Goal: Information Seeking & Learning: Learn about a topic

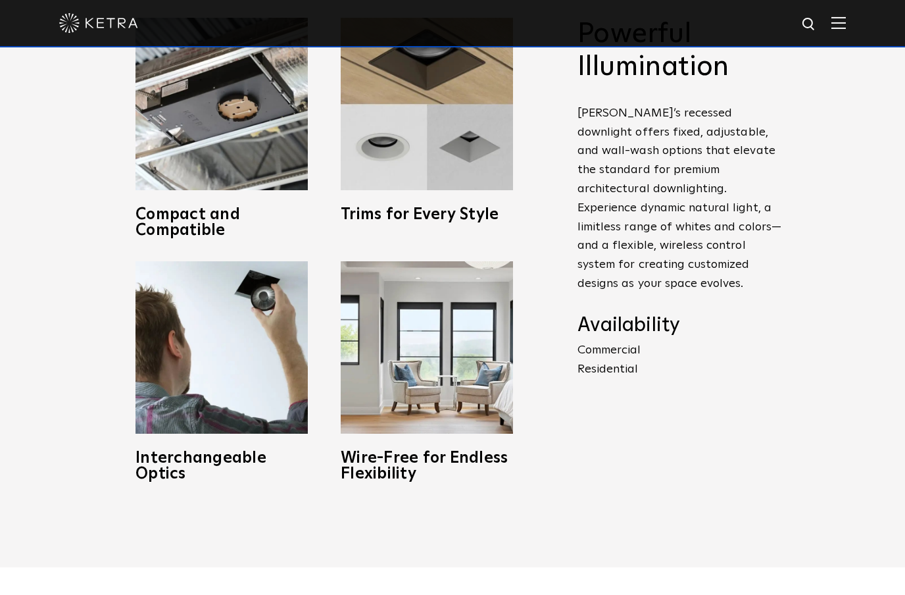
scroll to position [684, 0]
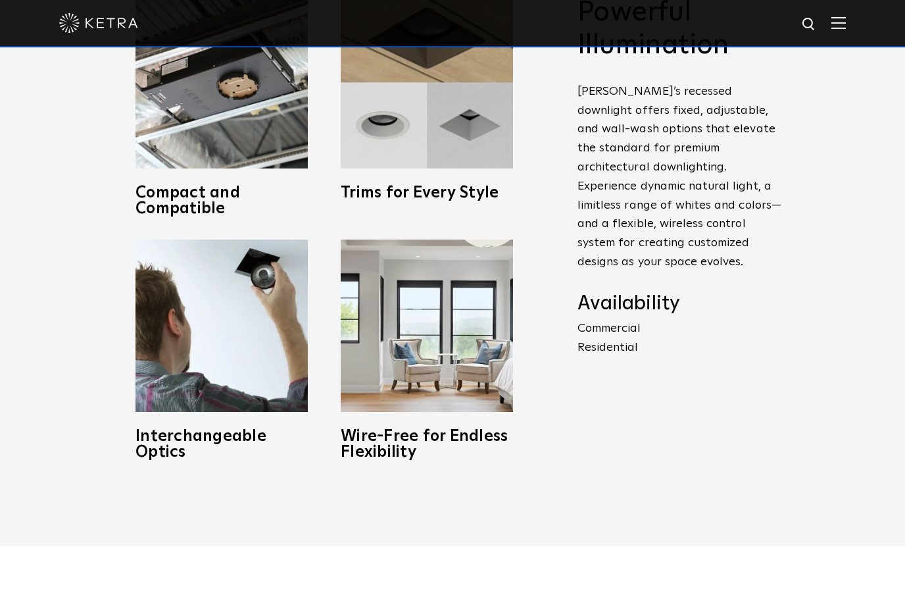
click at [438, 460] on h3 "Wire-Free for Endless Flexibility" at bounding box center [427, 444] width 172 height 32
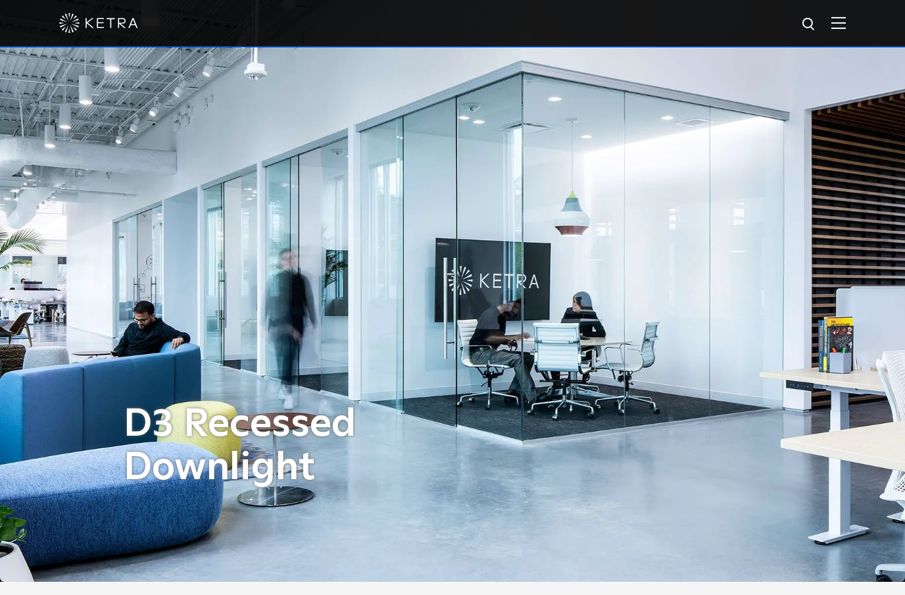
scroll to position [0, 0]
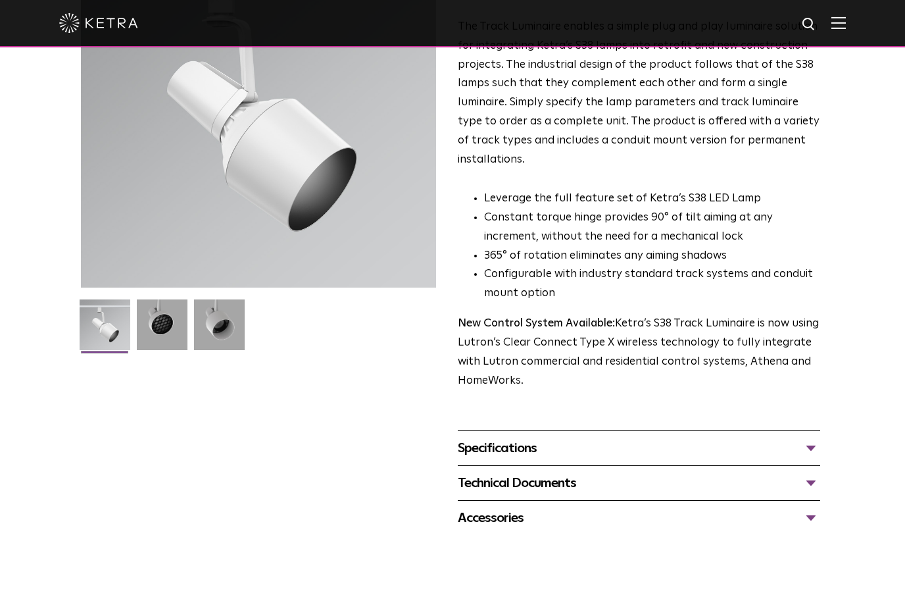
scroll to position [168, 0]
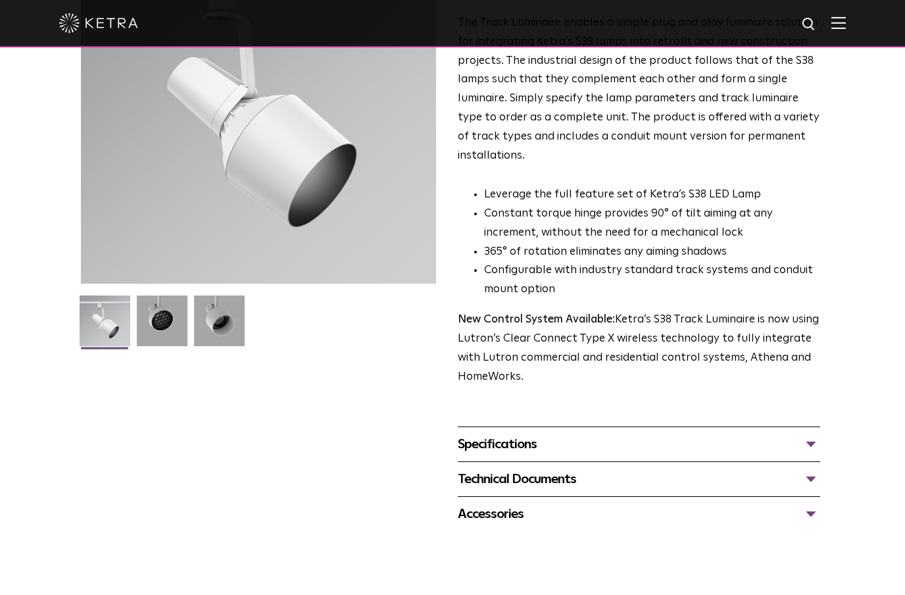
click at [819, 433] on div "Specifications" at bounding box center [639, 443] width 362 height 21
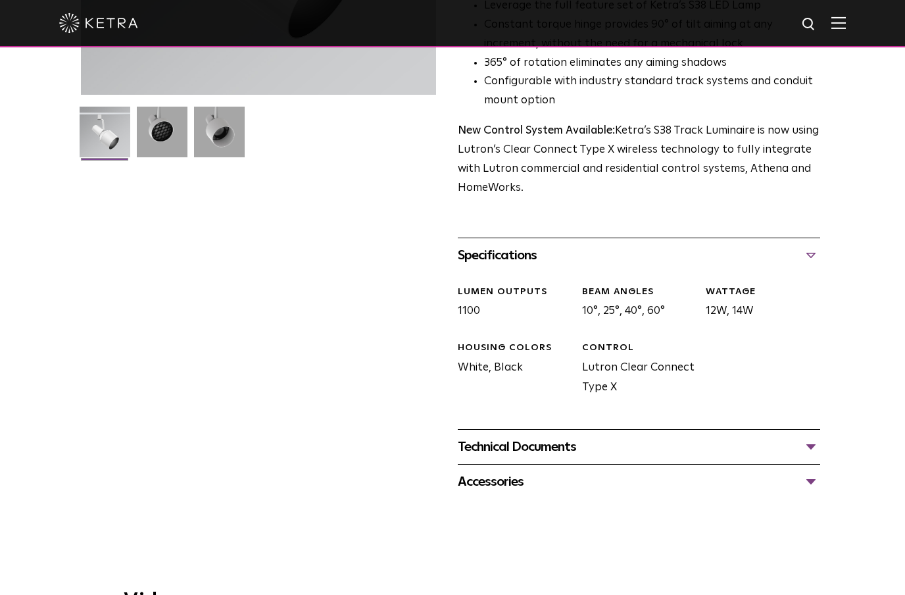
scroll to position [362, 0]
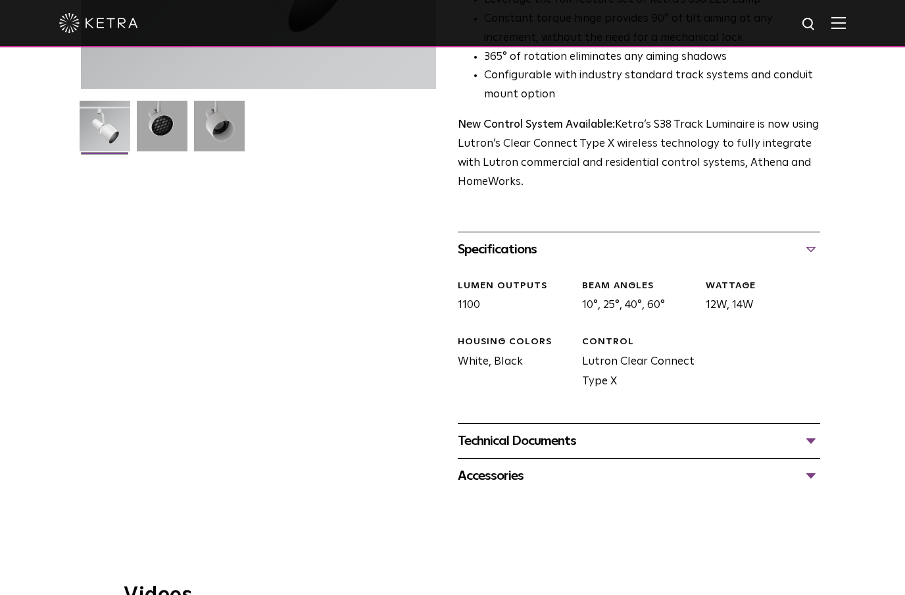
click at [819, 433] on div "Technical Documents" at bounding box center [639, 440] width 362 height 21
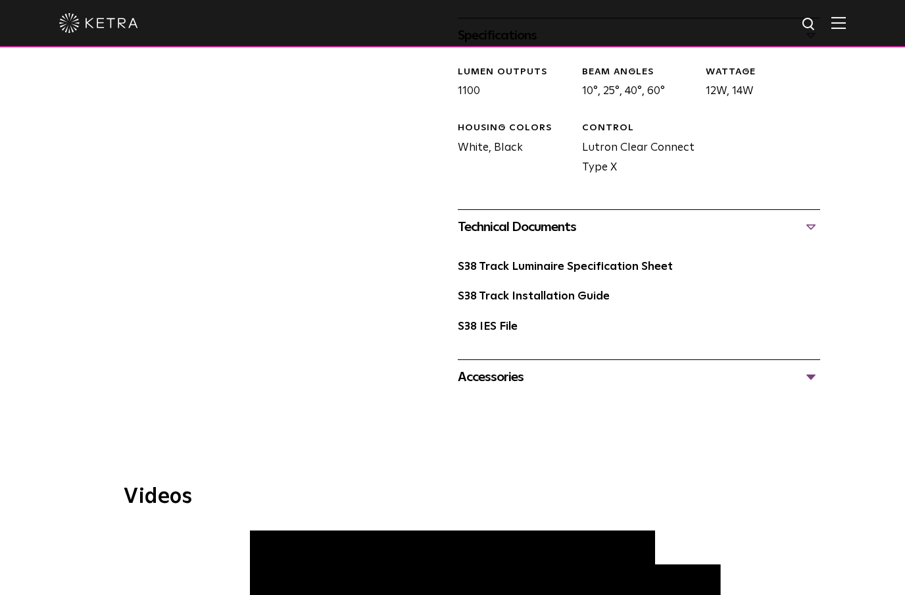
scroll to position [581, 0]
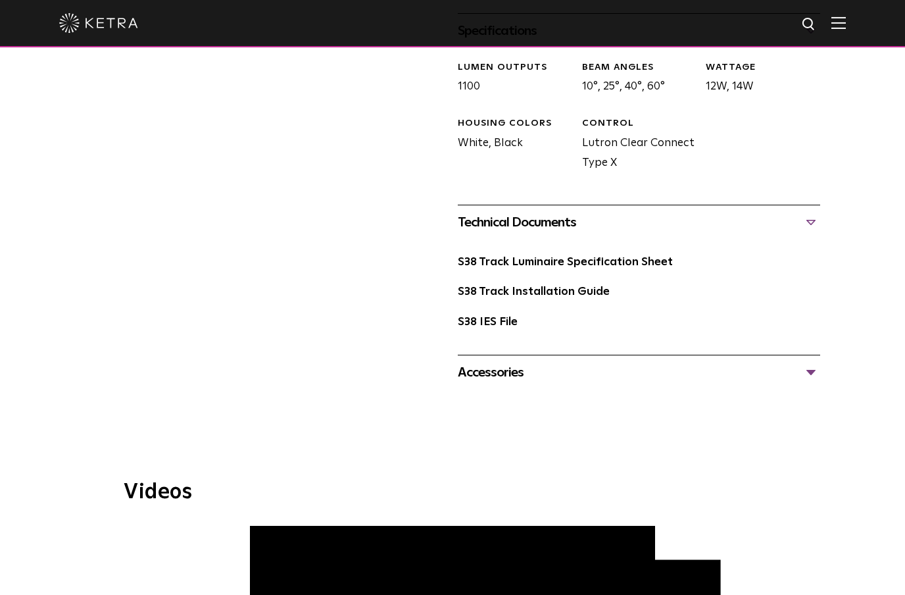
click at [818, 364] on div "Accessories" at bounding box center [639, 372] width 362 height 21
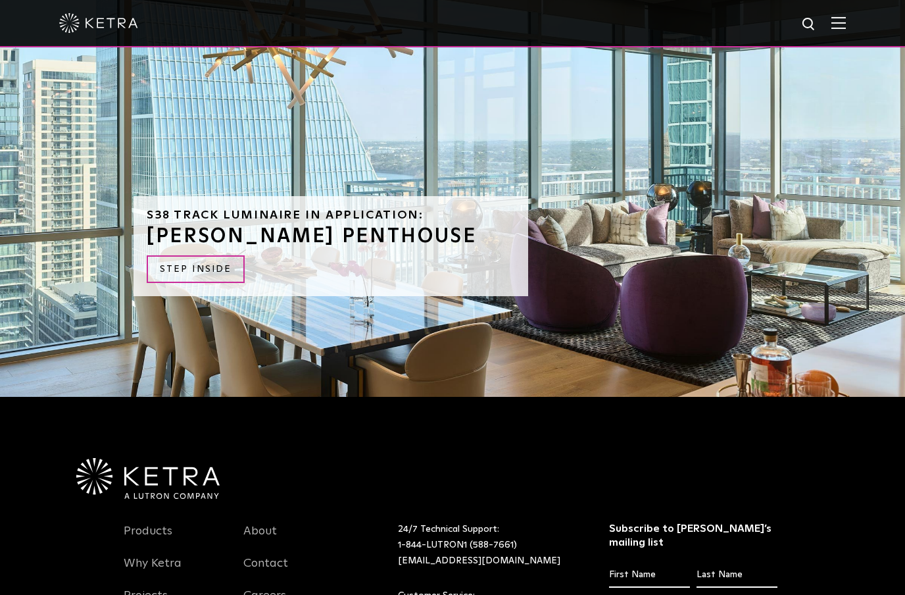
scroll to position [1834, 0]
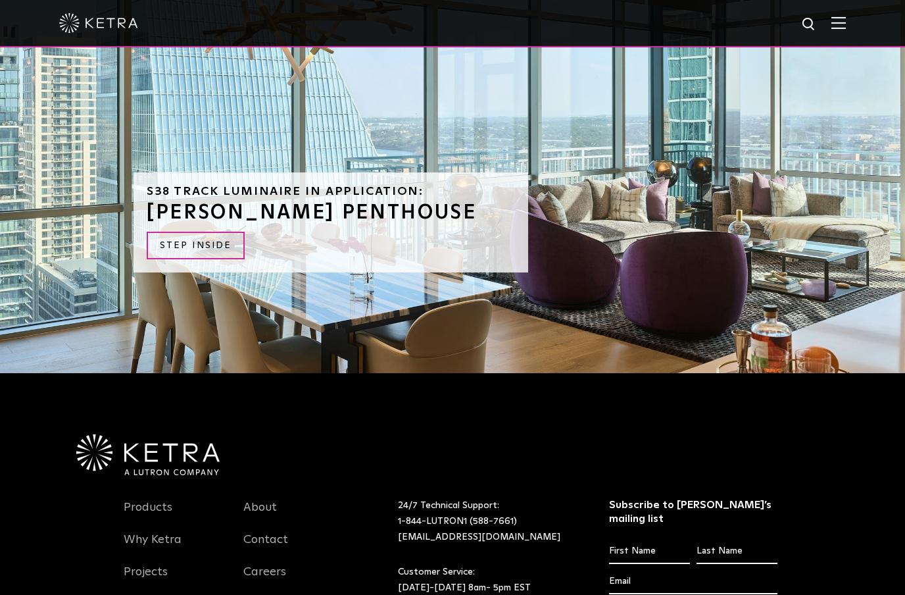
click at [210, 233] on link "STEP INSIDE" at bounding box center [196, 246] width 98 height 28
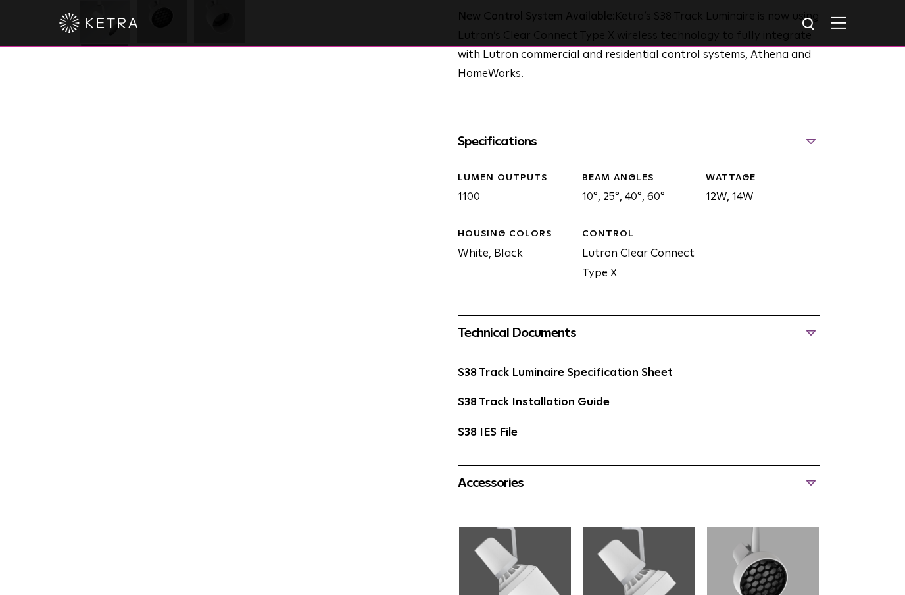
scroll to position [434, 0]
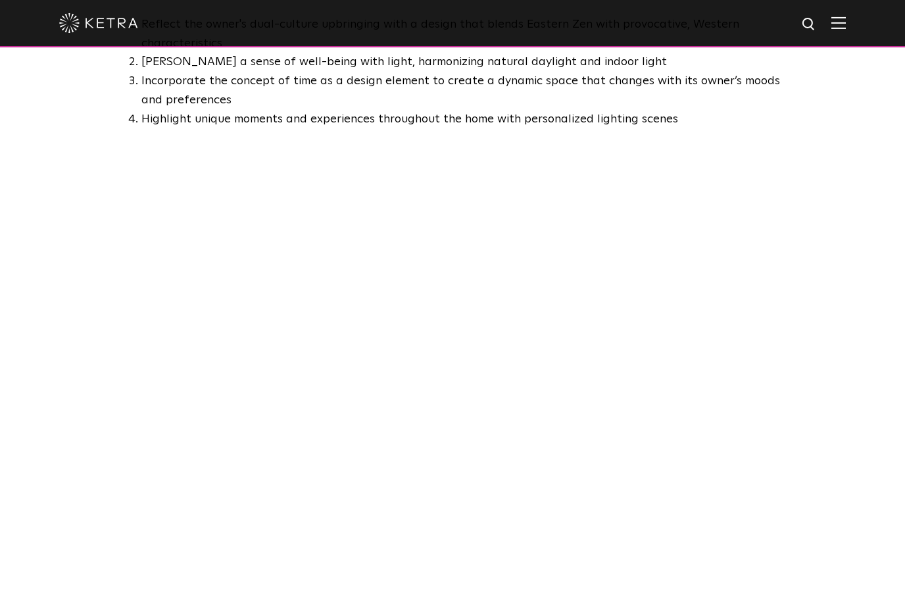
scroll to position [866, 0]
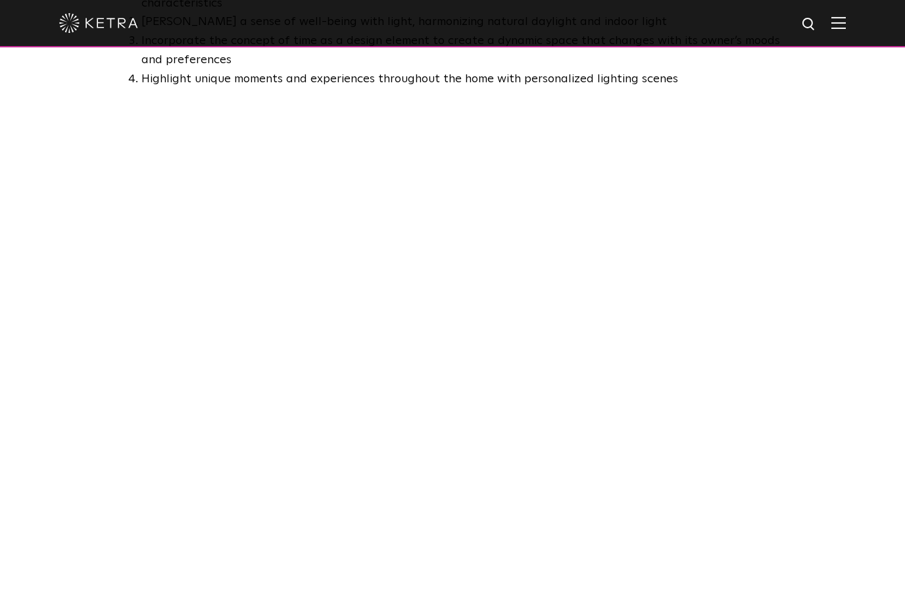
click at [838, 24] on img at bounding box center [838, 22] width 14 height 12
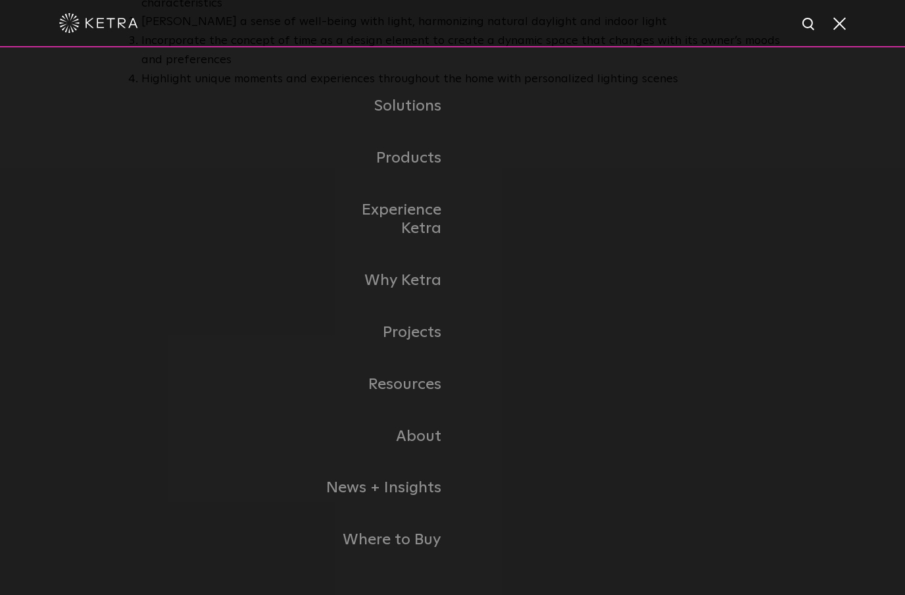
click at [418, 245] on link "Experience Ketra" at bounding box center [385, 219] width 135 height 71
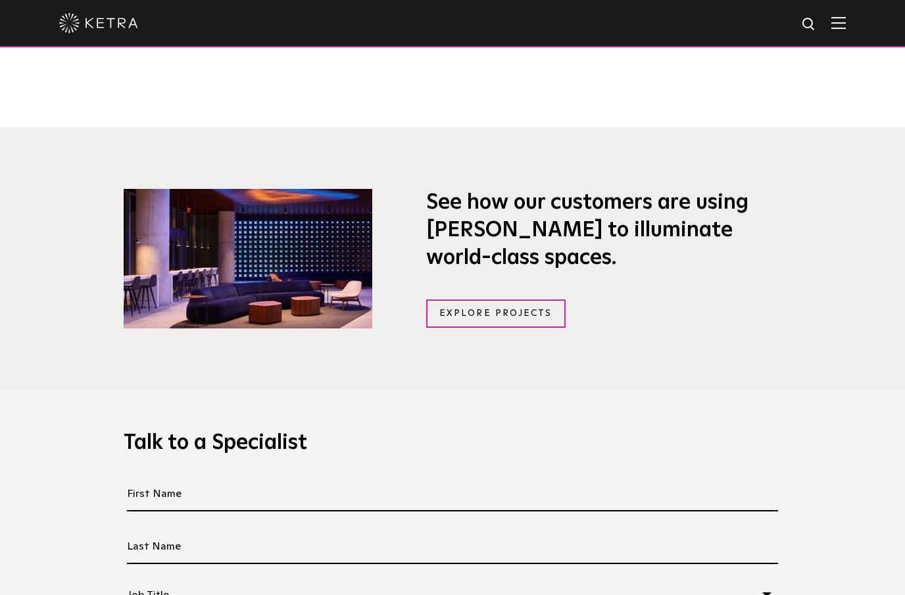
scroll to position [973, 0]
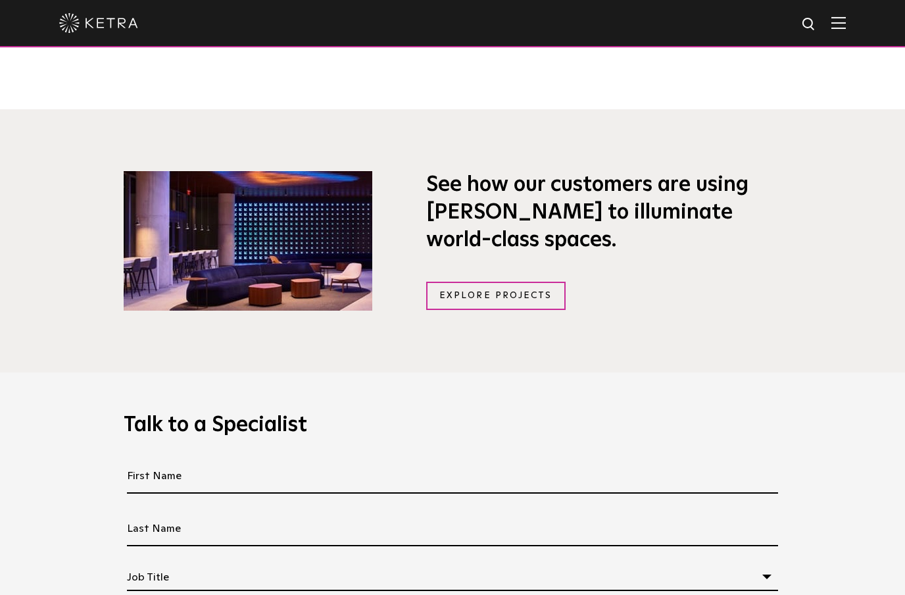
click at [518, 310] on link "Explore Projects" at bounding box center [495, 295] width 139 height 28
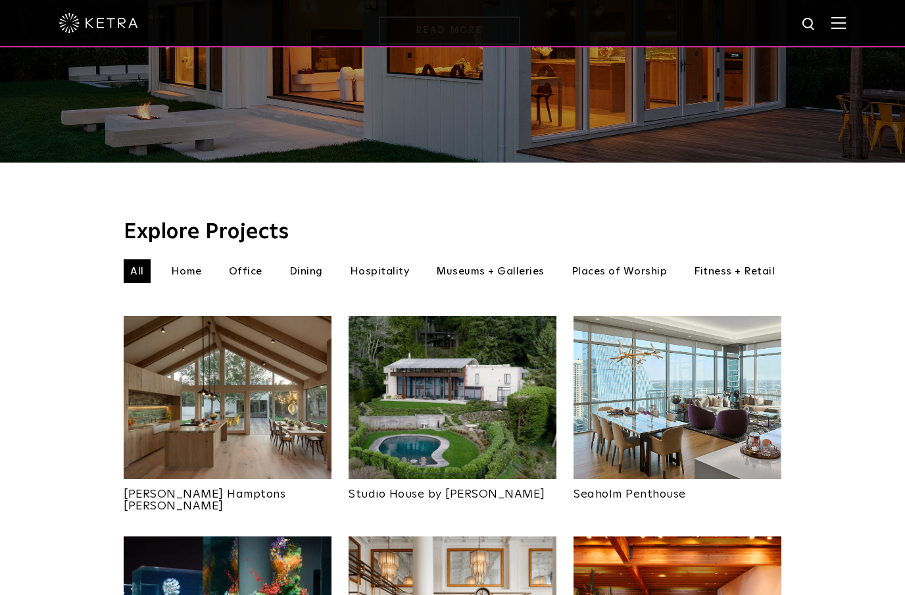
scroll to position [289, 0]
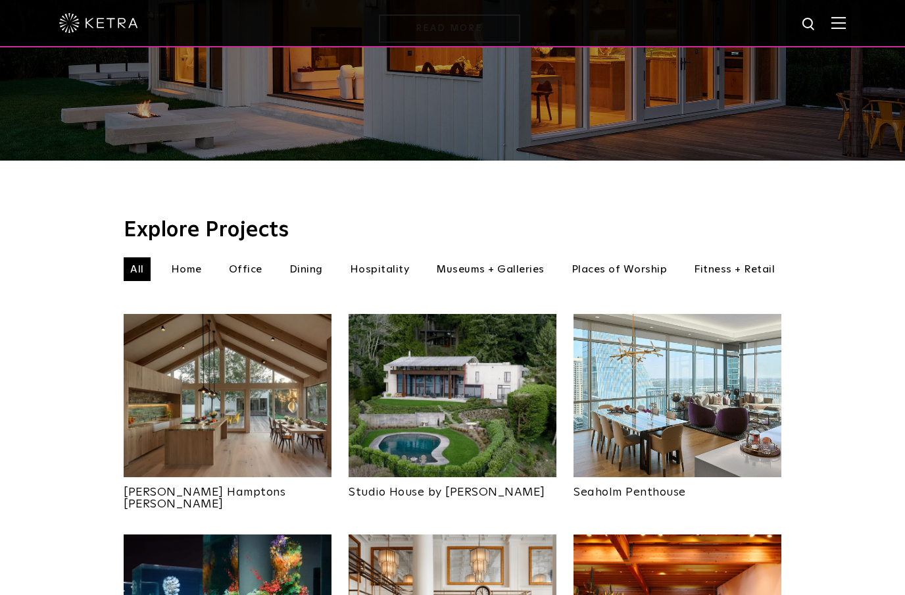
click at [182, 257] on li "Home" at bounding box center [186, 269] width 44 height 24
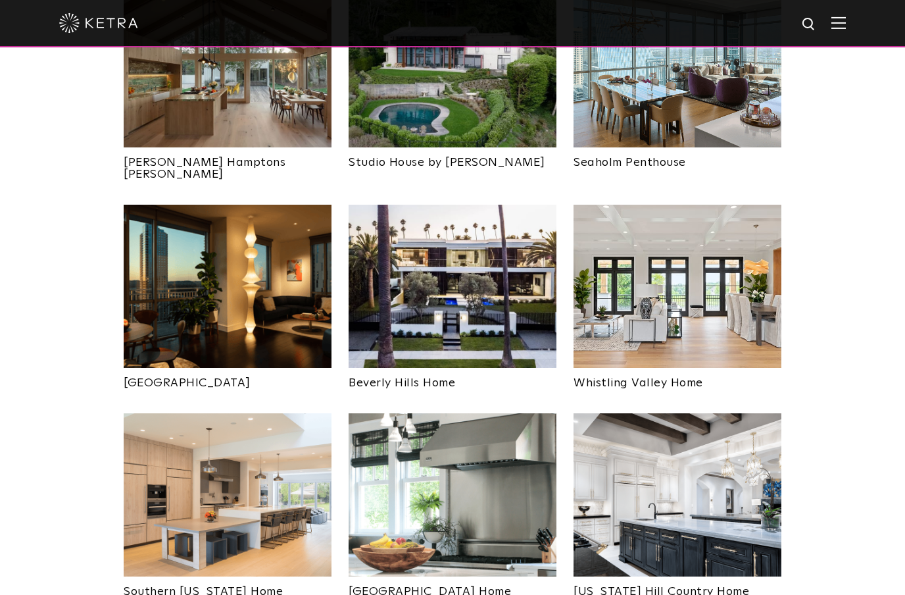
scroll to position [679, 0]
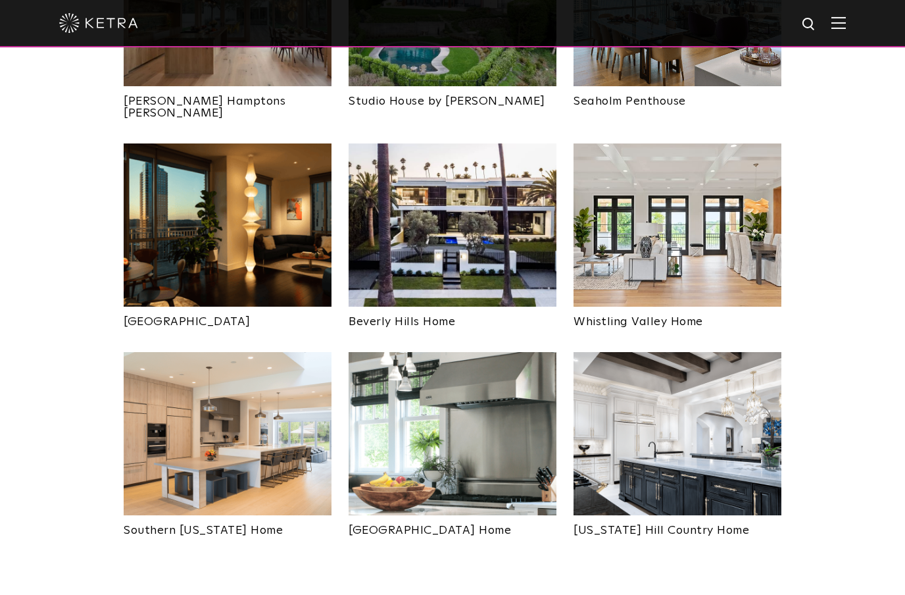
click at [195, 215] on img at bounding box center [228, 224] width 208 height 163
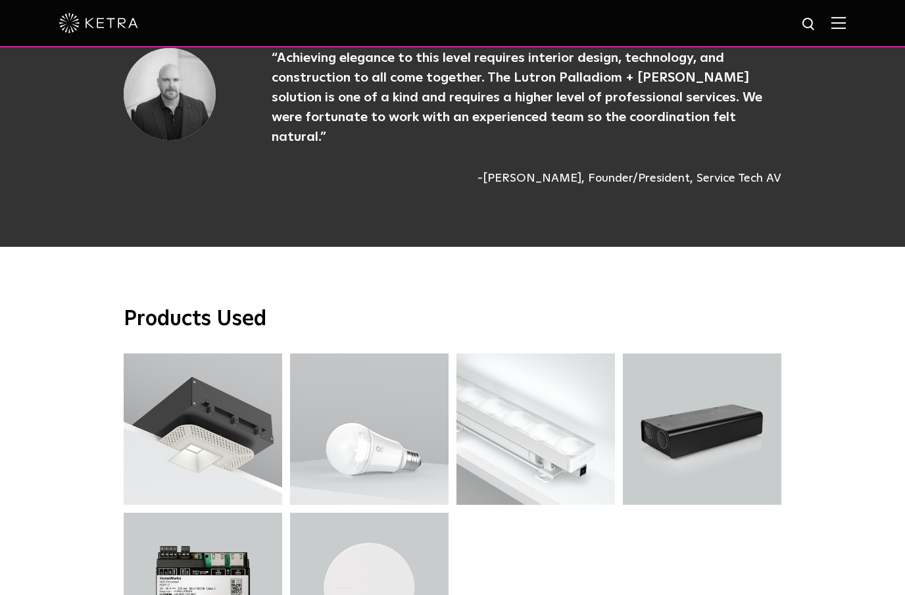
scroll to position [3131, 0]
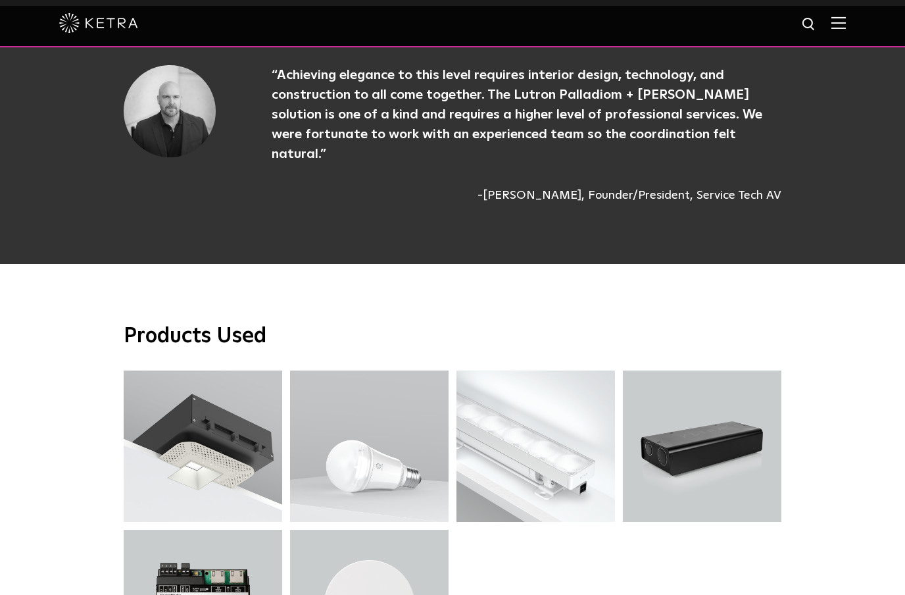
click at [552, 370] on link at bounding box center [535, 370] width 159 height 0
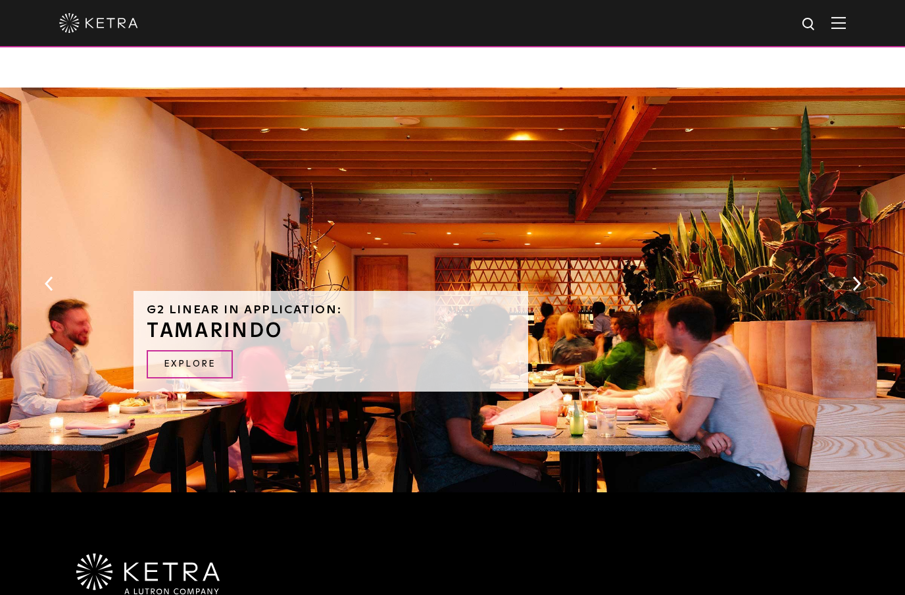
scroll to position [1124, 0]
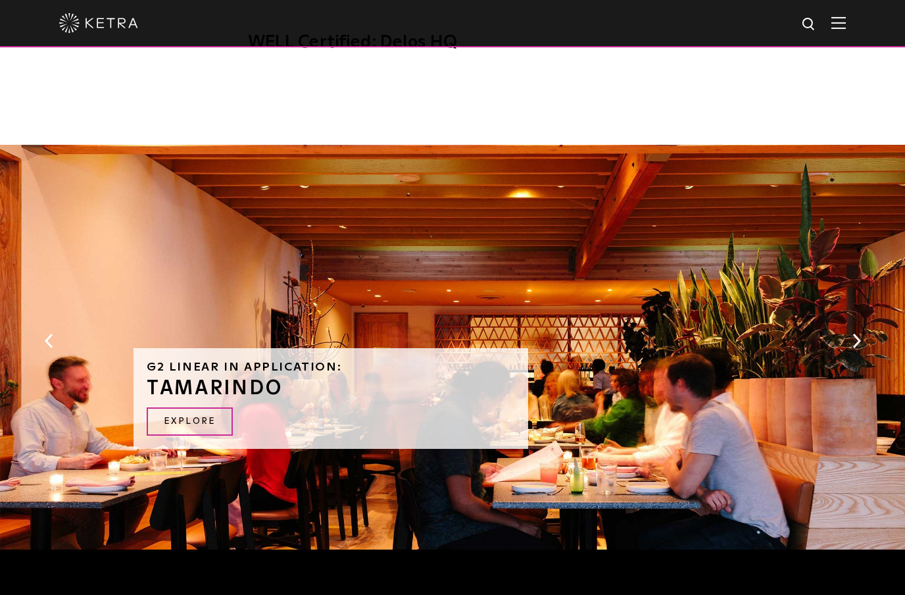
click at [212, 407] on link "EXPLORE" at bounding box center [190, 421] width 86 height 28
click at [862, 332] on button "Next" at bounding box center [856, 340] width 13 height 17
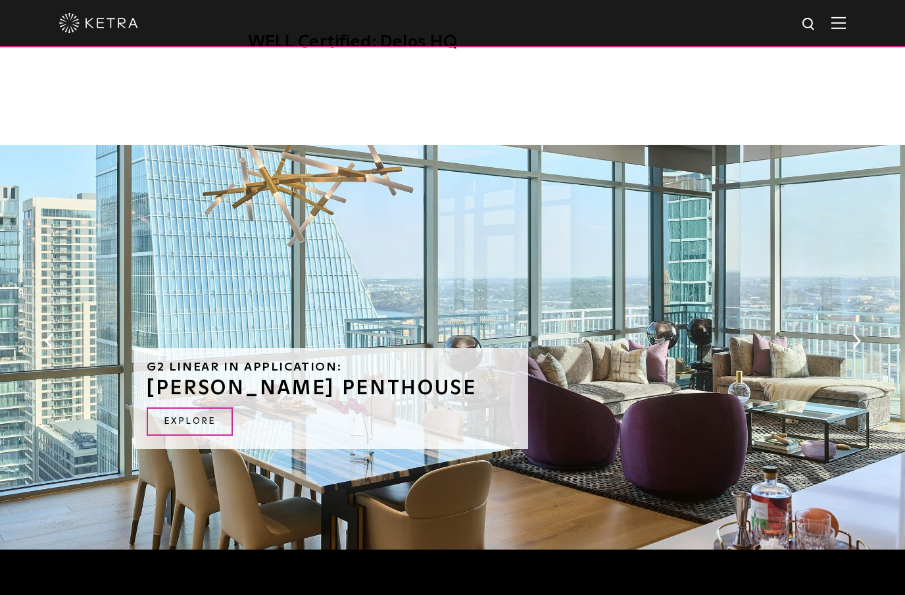
click at [860, 332] on button "Next" at bounding box center [856, 340] width 13 height 17
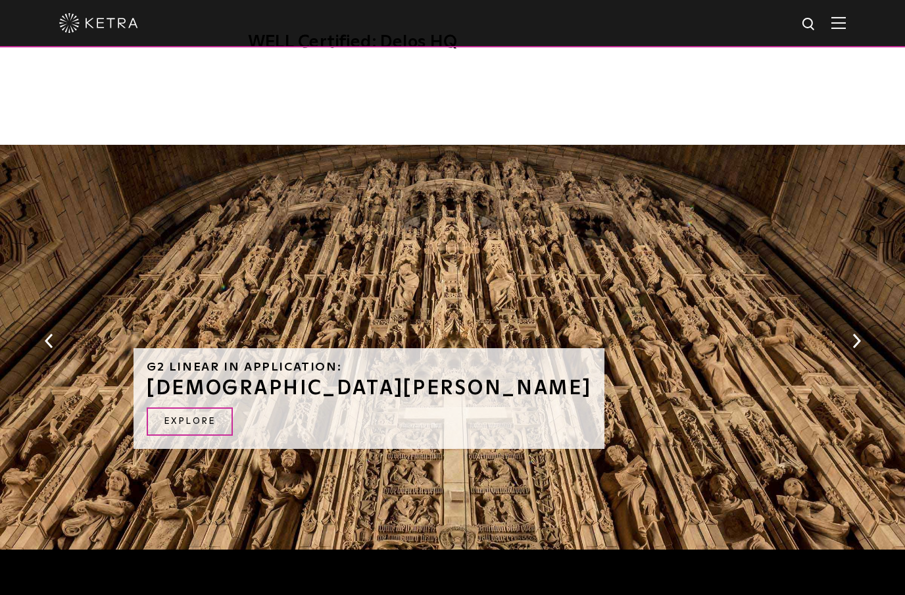
click at [854, 332] on button "Next" at bounding box center [856, 340] width 13 height 17
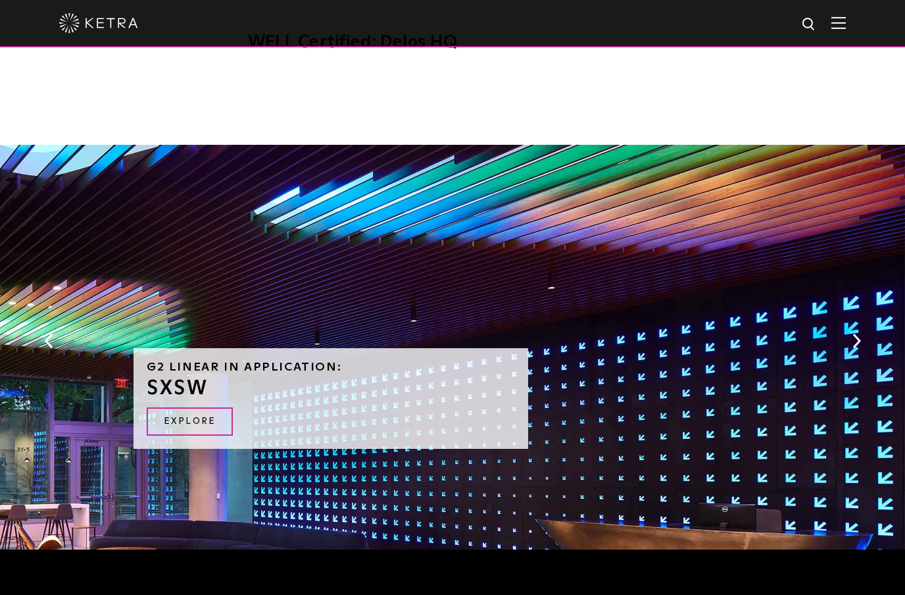
click at [852, 332] on button "Next" at bounding box center [856, 340] width 13 height 17
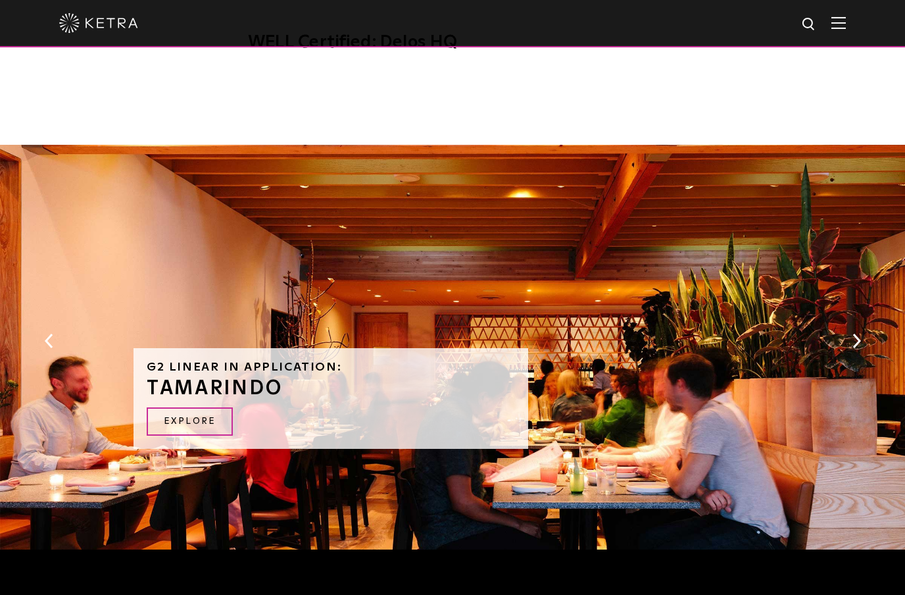
click at [852, 332] on button "Next" at bounding box center [856, 340] width 13 height 17
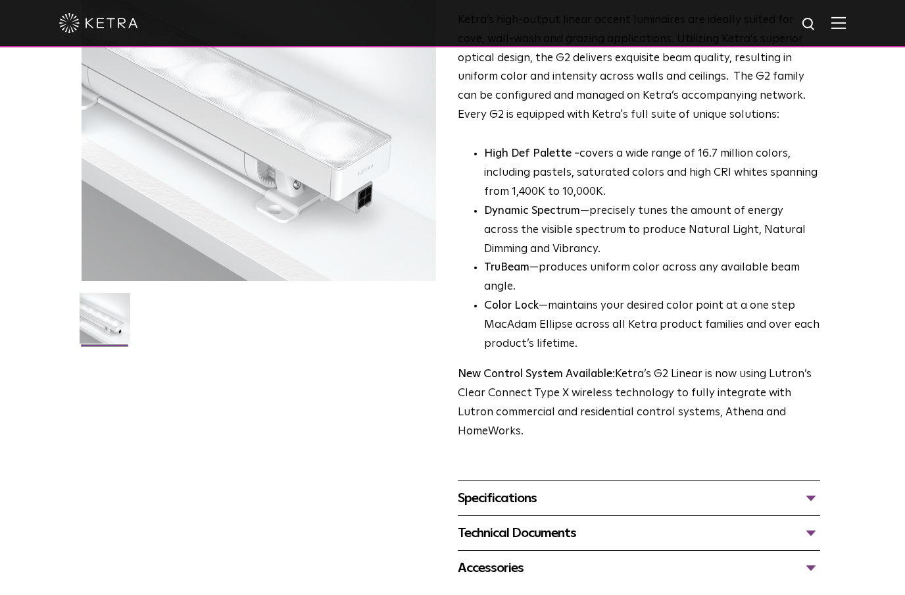
scroll to position [0, 0]
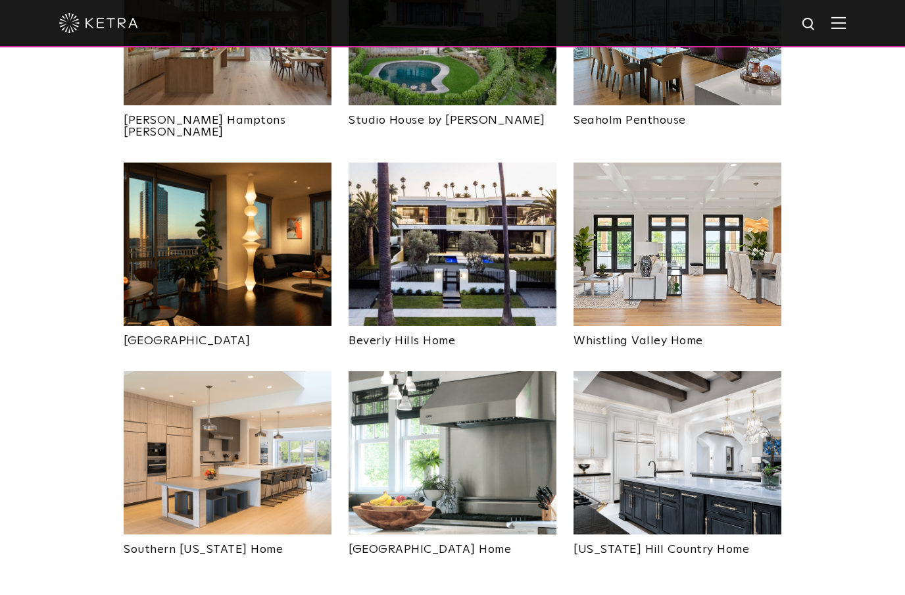
scroll to position [697, 0]
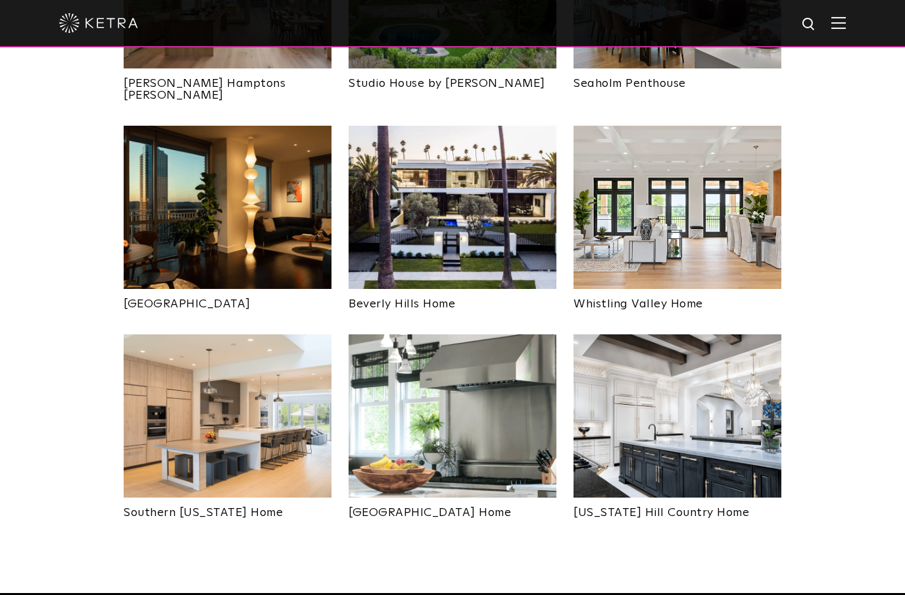
click at [516, 226] on img at bounding box center [453, 207] width 208 height 163
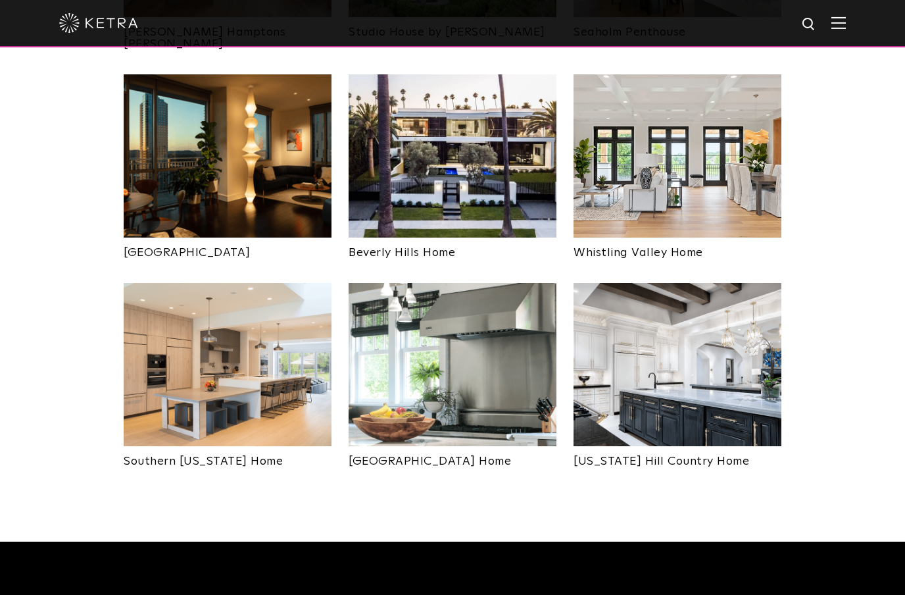
scroll to position [804, 0]
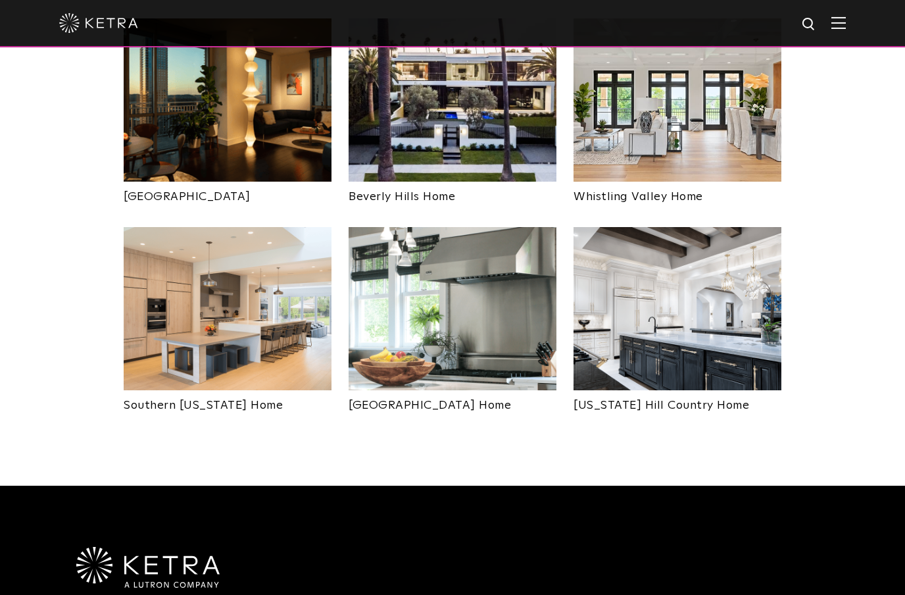
click at [522, 296] on img at bounding box center [453, 308] width 208 height 163
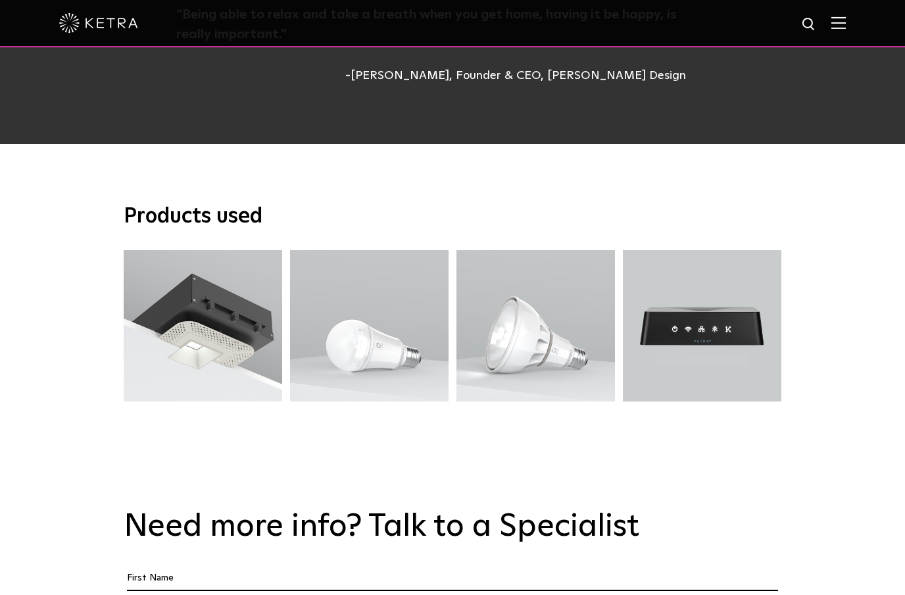
scroll to position [2402, 0]
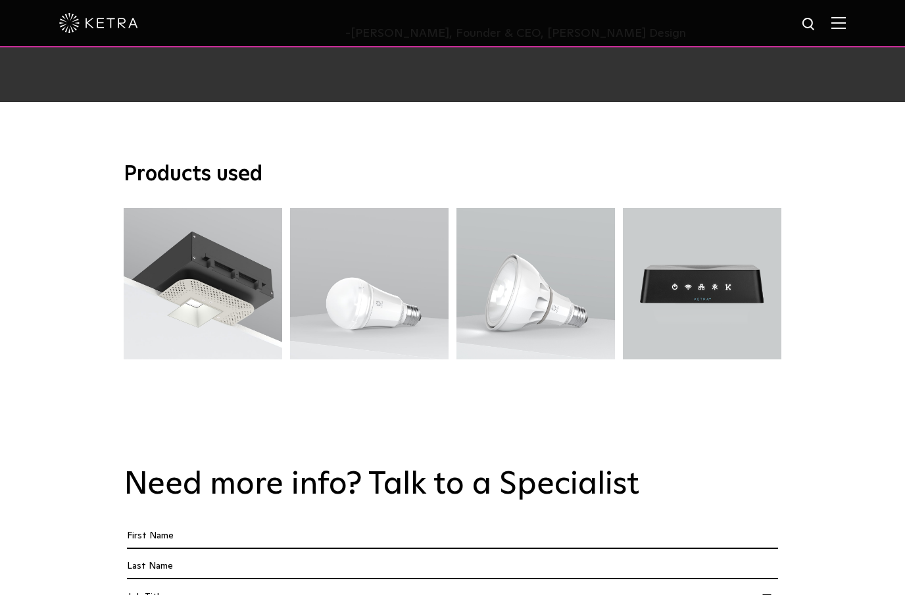
click at [718, 277] on div "N4 Hub" at bounding box center [702, 283] width 42 height 13
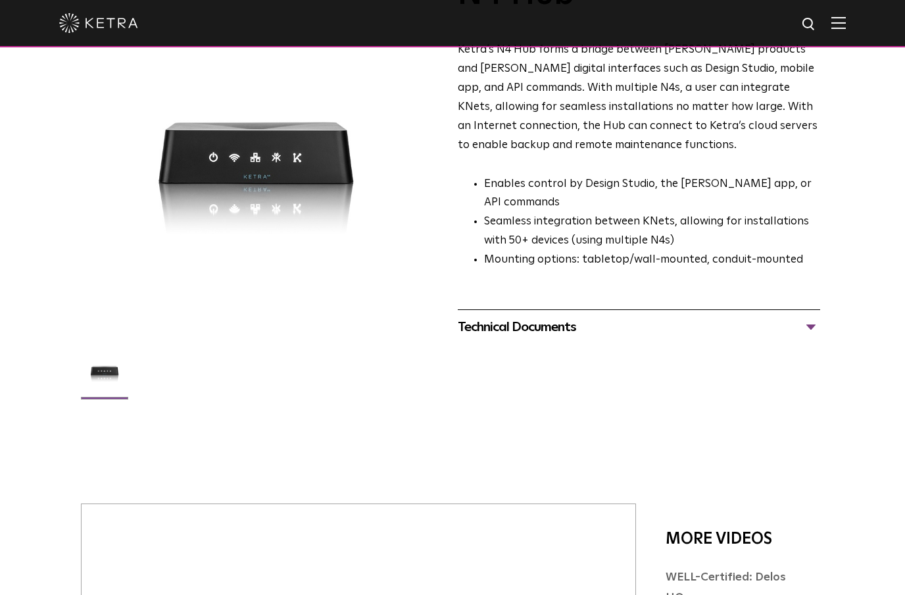
scroll to position [84, 0]
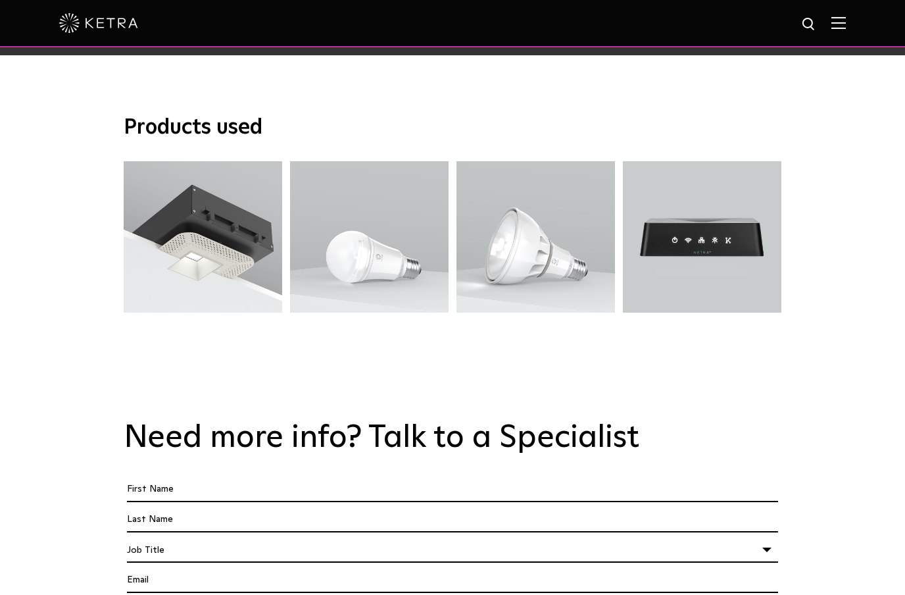
click at [195, 230] on div "D3 Downlight" at bounding box center [202, 236] width 73 height 13
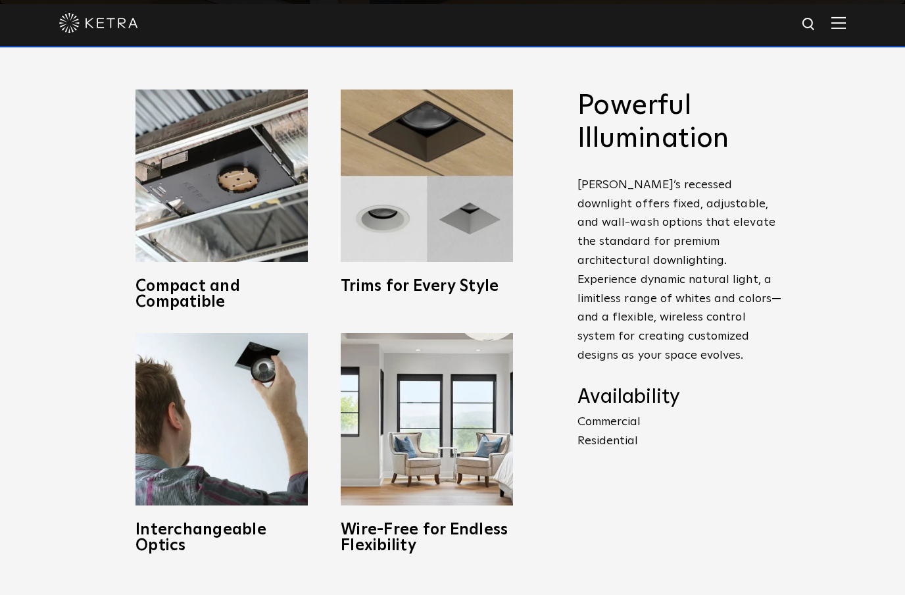
scroll to position [603, 0]
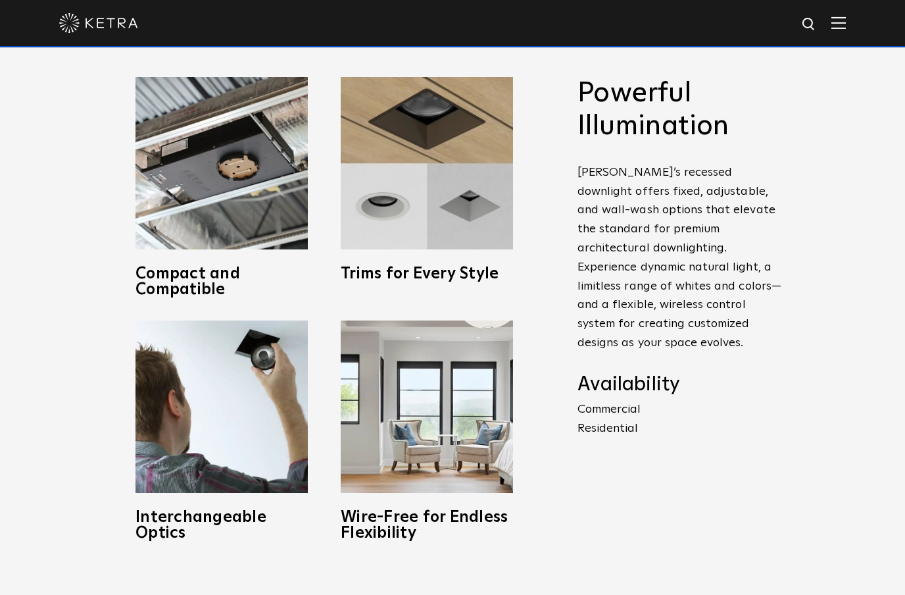
click at [464, 249] on img at bounding box center [427, 163] width 172 height 172
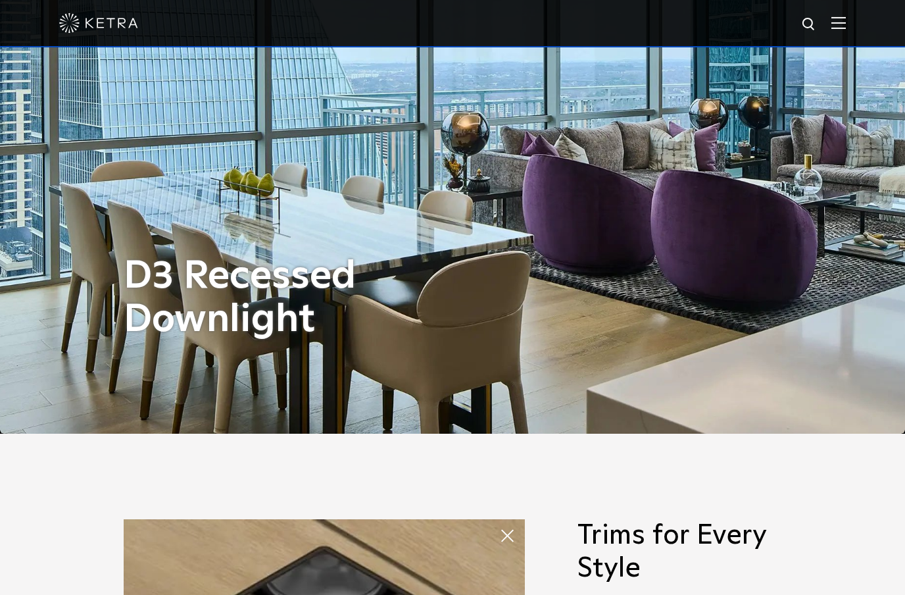
scroll to position [0, 0]
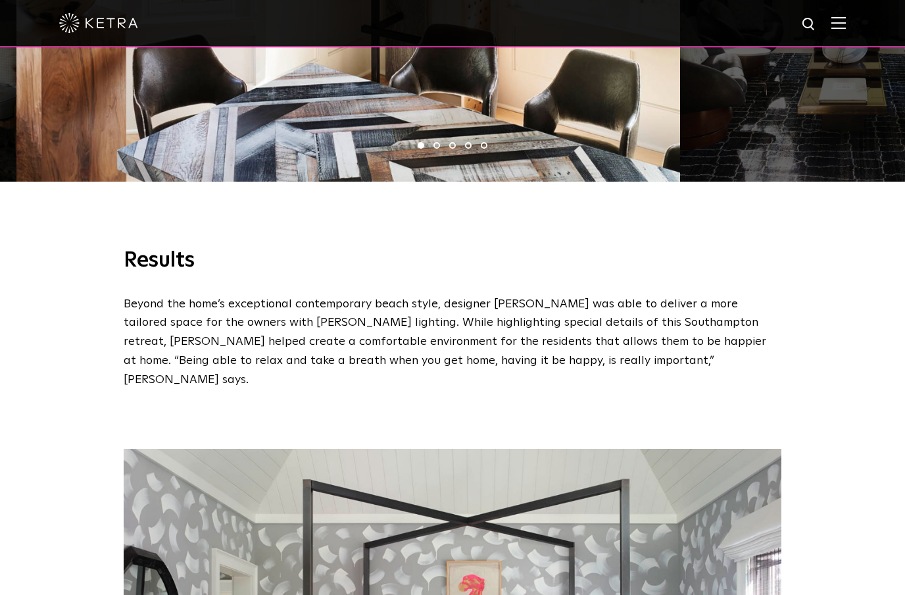
scroll to position [1287, 0]
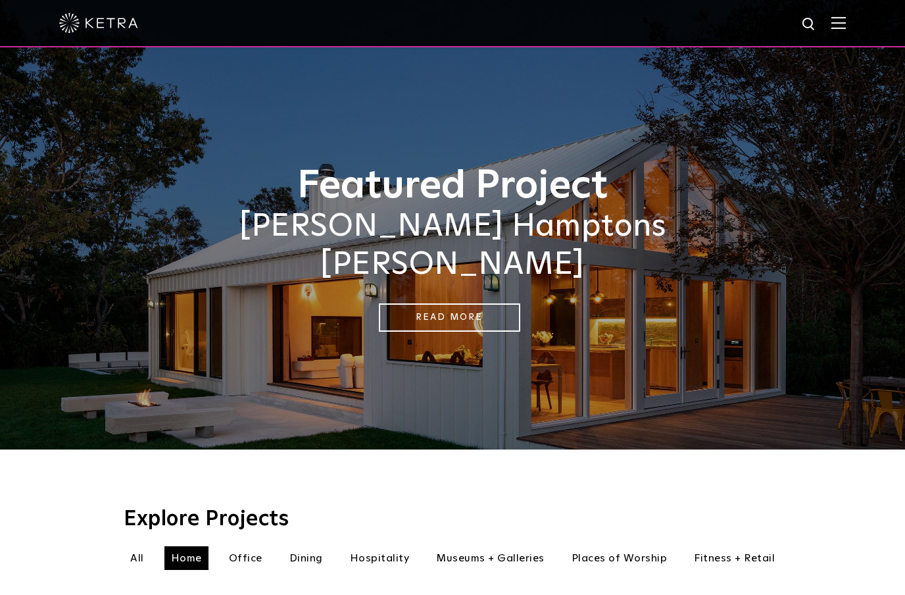
click at [476, 303] on link "Read More" at bounding box center [449, 317] width 141 height 28
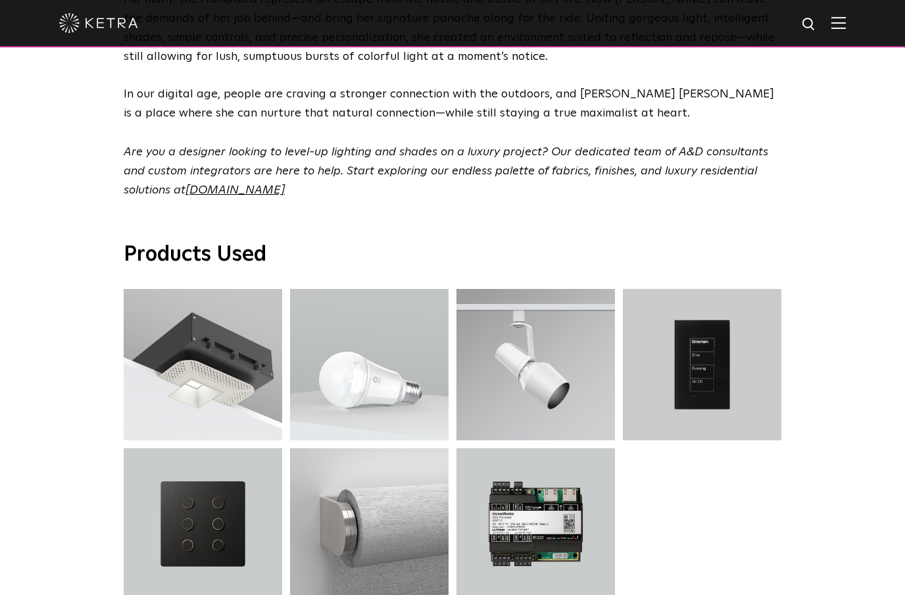
scroll to position [4097, 0]
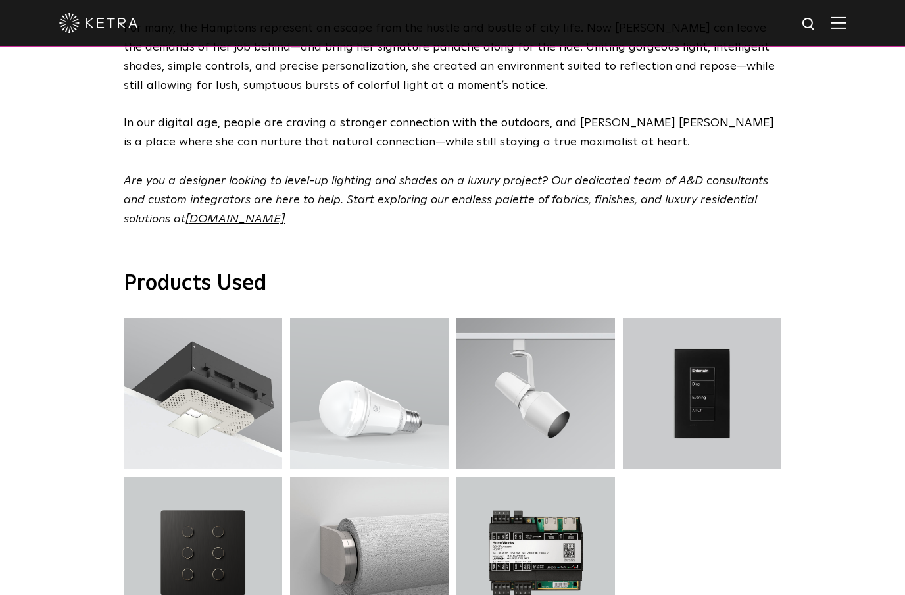
click at [549, 387] on div "S30 Track Luminaire" at bounding box center [535, 393] width 107 height 13
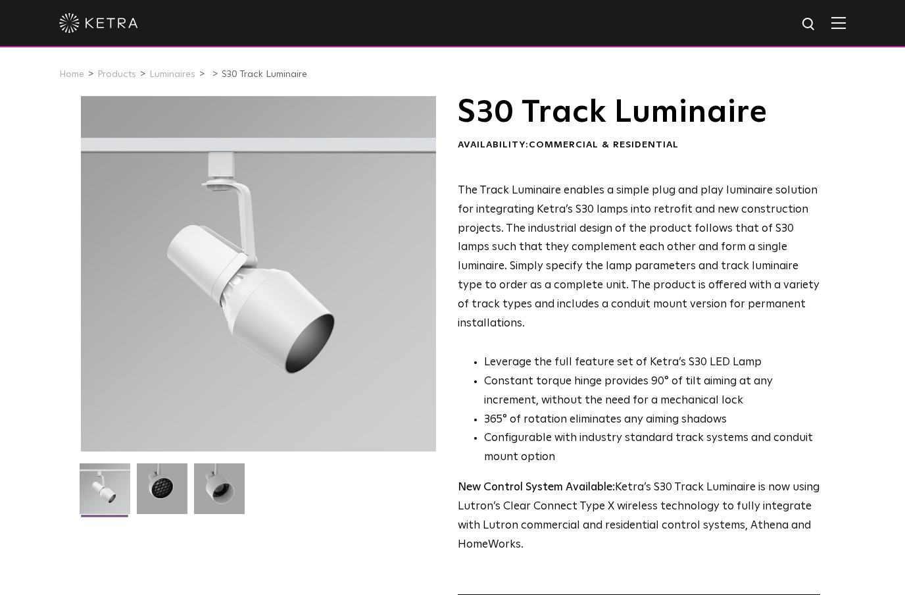
click at [164, 491] on img at bounding box center [162, 493] width 51 height 61
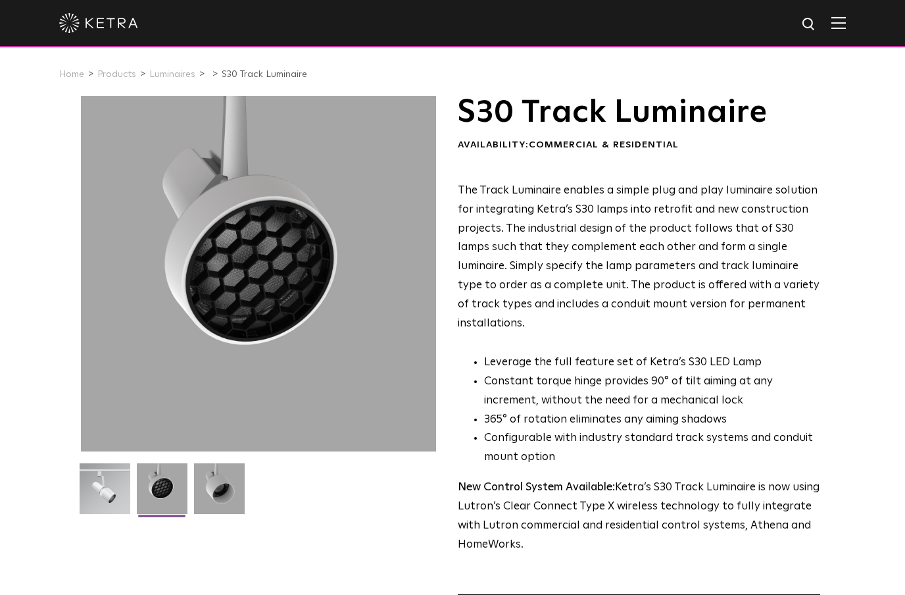
click at [207, 499] on img at bounding box center [219, 493] width 51 height 61
